Goal: Task Accomplishment & Management: Use online tool/utility

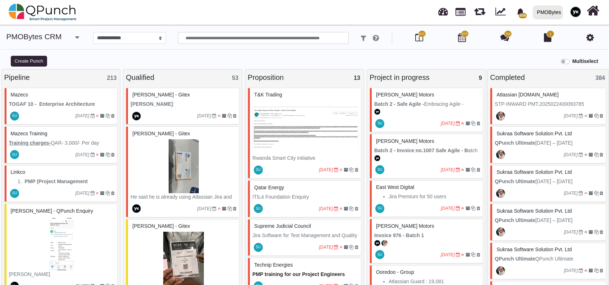
select select "*****"
click at [163, 104] on strong "[PERSON_NAME]" at bounding box center [152, 104] width 42 height 6
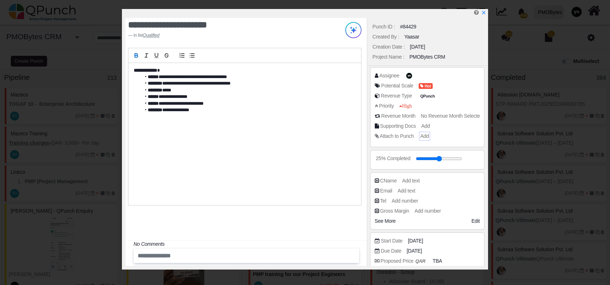
click at [421, 134] on span "Add" at bounding box center [424, 136] width 9 height 6
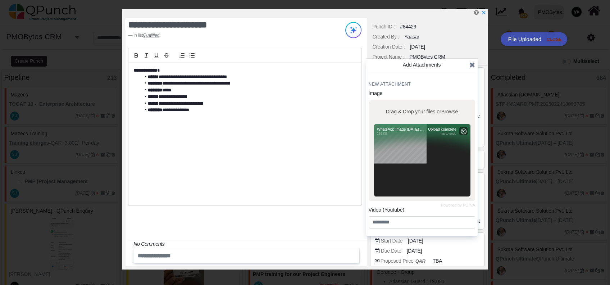
click at [471, 63] on icon at bounding box center [472, 64] width 6 height 7
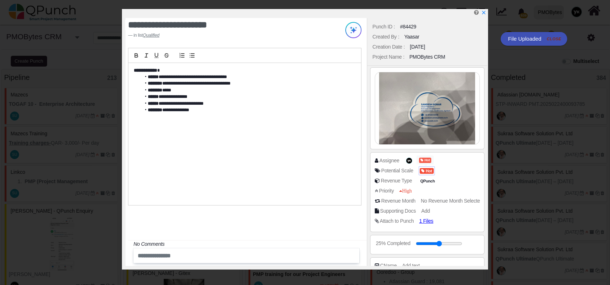
click at [425, 169] on span "Hot" at bounding box center [427, 171] width 14 height 6
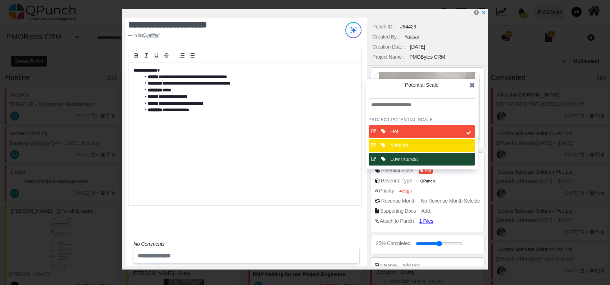
click at [415, 159] on div "Low Interest" at bounding box center [423, 159] width 67 height 8
click at [444, 132] on div "Hot" at bounding box center [423, 132] width 67 height 8
click at [482, 13] on icon "x" at bounding box center [483, 13] width 6 height 6
